Goal: Register for event/course

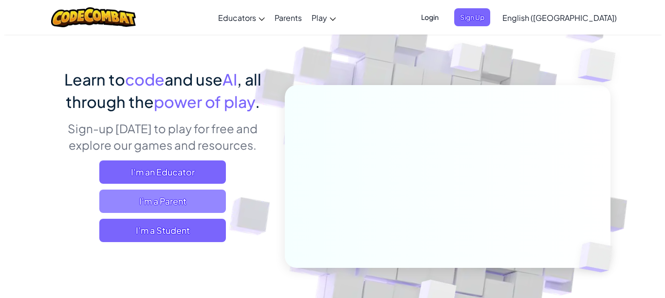
scroll to position [146, 0]
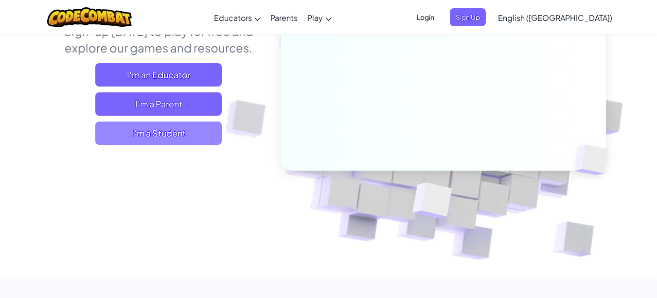
click at [138, 131] on span "I'm a Student" at bounding box center [158, 133] width 126 height 23
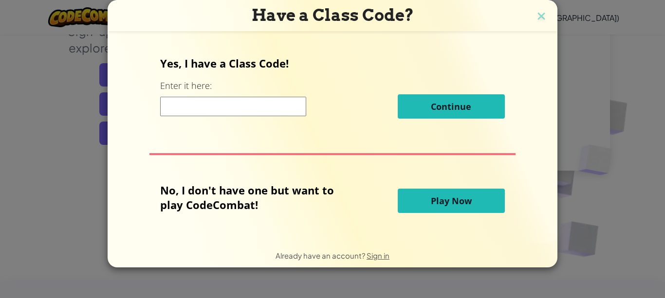
click at [610, 198] on div "Have a Class Code? Yes, I have a Class Code! Enter it here: Continue No, I don'…" at bounding box center [332, 149] width 665 height 298
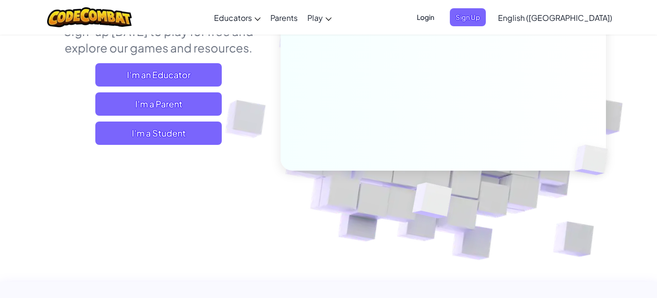
scroll to position [146, 0]
